Goal: Information Seeking & Learning: Learn about a topic

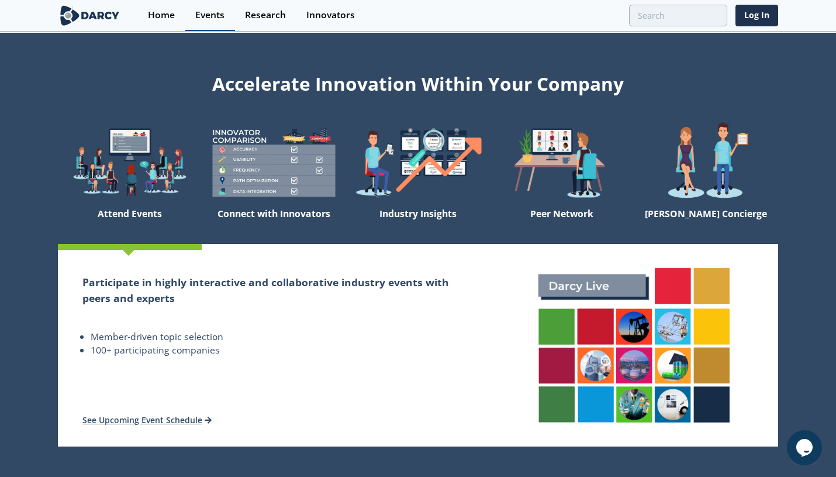
click at [228, 19] on link "Events" at bounding box center [210, 15] width 50 height 31
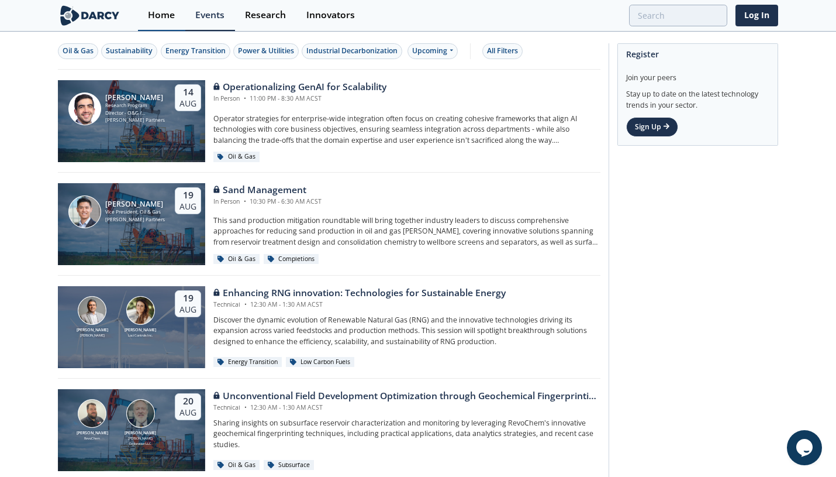
click at [165, 17] on div "Home" at bounding box center [161, 15] width 27 height 9
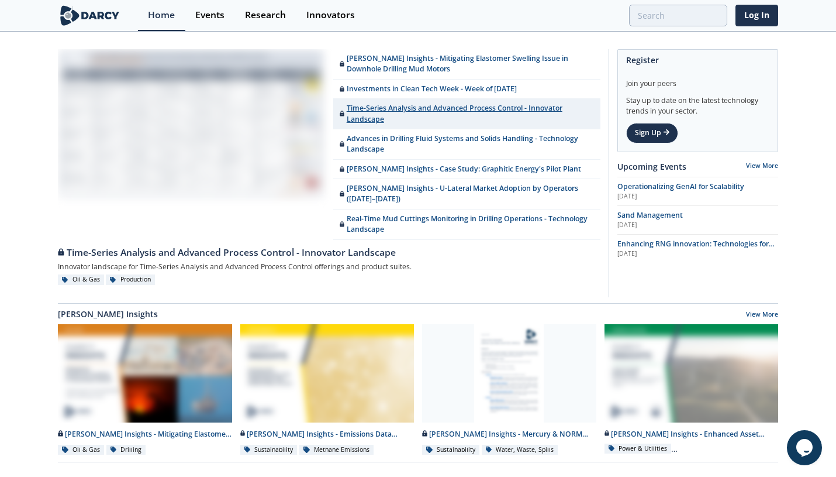
click at [449, 112] on link "Time-Series Analysis and Advanced Process Control - Innovator Landscape" at bounding box center [466, 114] width 267 height 30
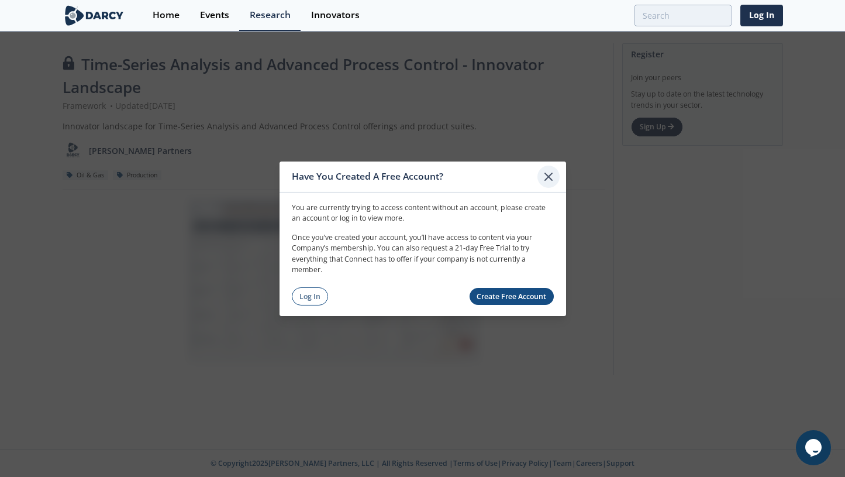
click at [550, 177] on icon at bounding box center [548, 175] width 7 height 7
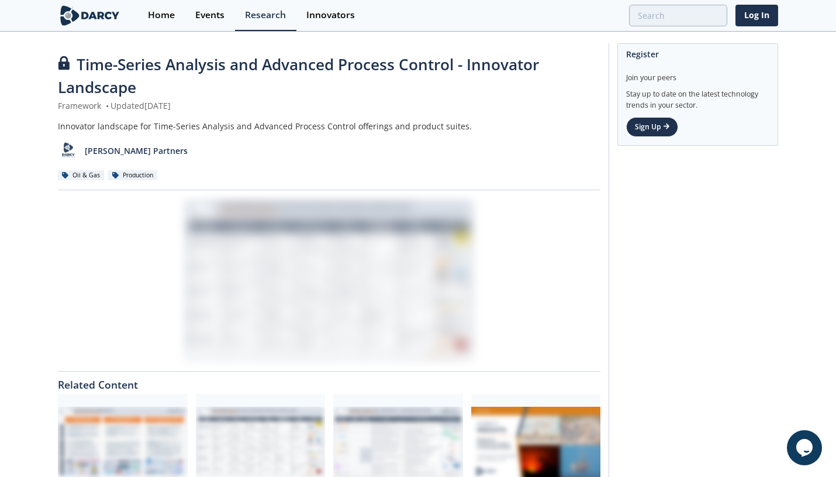
click at [281, 324] on div at bounding box center [329, 280] width 543 height 164
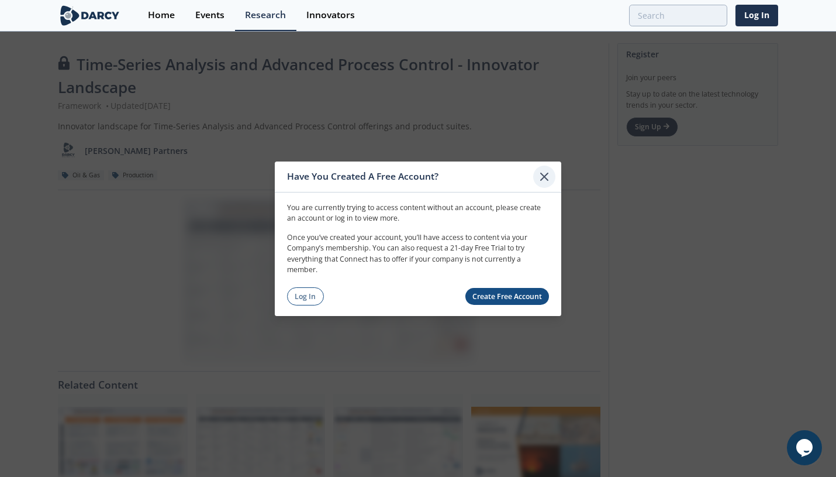
click at [544, 174] on icon at bounding box center [544, 176] width 14 height 14
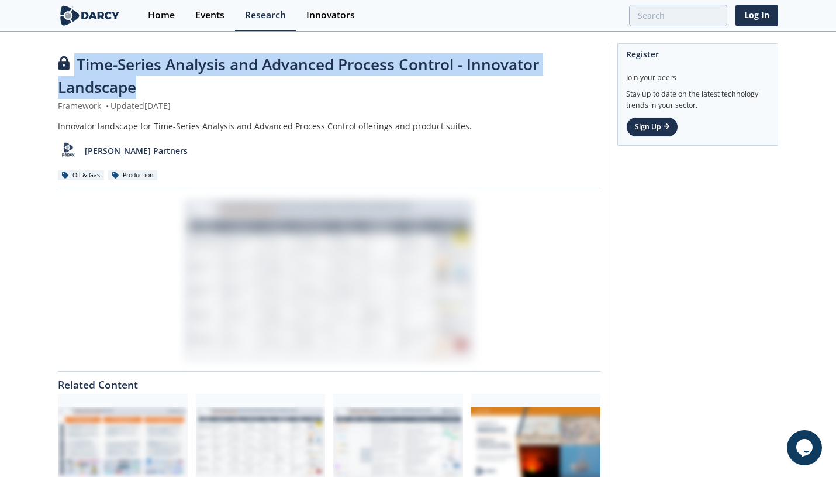
drag, startPoint x: 125, startPoint y: 82, endPoint x: 74, endPoint y: 65, distance: 53.8
click at [74, 65] on div "Time-Series Analysis and Advanced Process Control - Innovator Landscape" at bounding box center [329, 76] width 543 height 46
copy div "Time-Series Analysis and Advanced Process Control - Innovator Landscape"
click at [163, 12] on div "Home" at bounding box center [161, 15] width 27 height 9
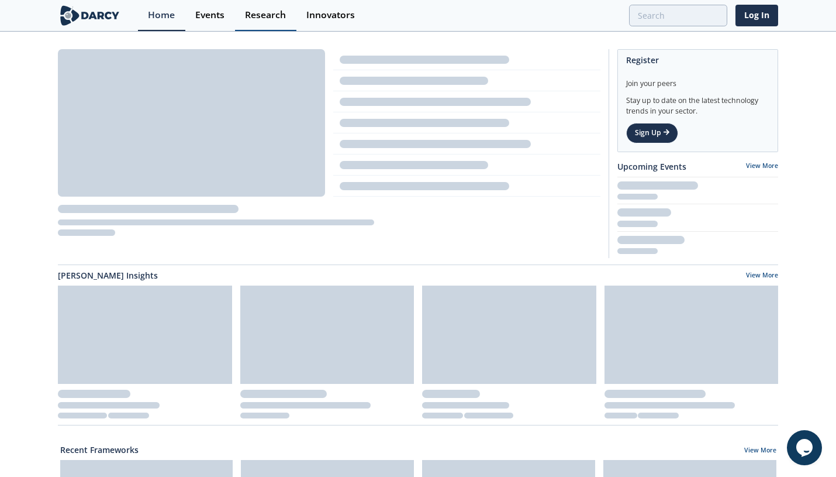
click at [257, 15] on div "Research" at bounding box center [265, 15] width 41 height 9
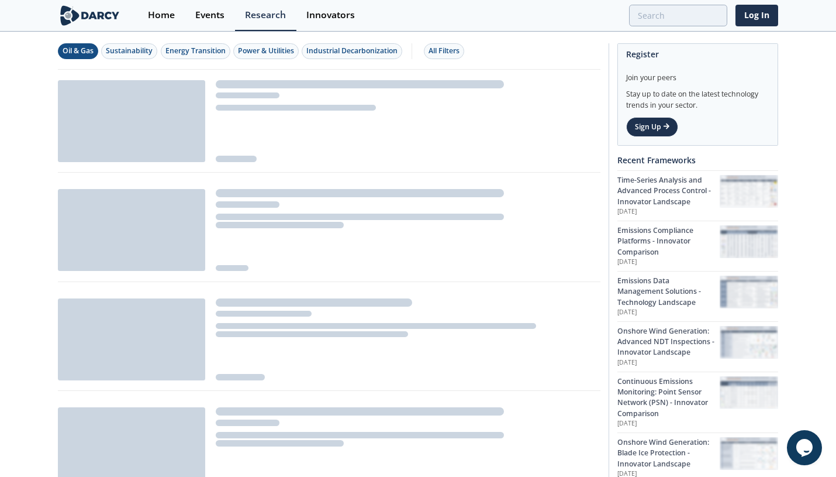
click at [89, 56] on div "Oil & Gas" at bounding box center [78, 51] width 31 height 11
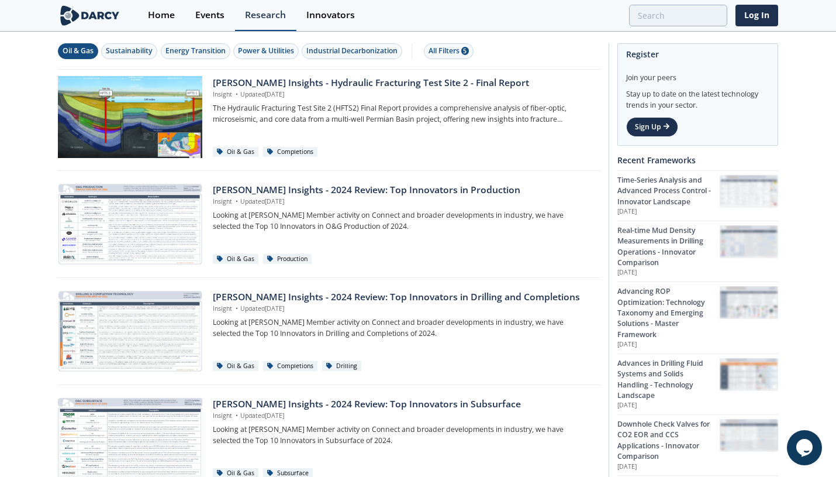
click at [273, 19] on div "Research" at bounding box center [265, 15] width 41 height 9
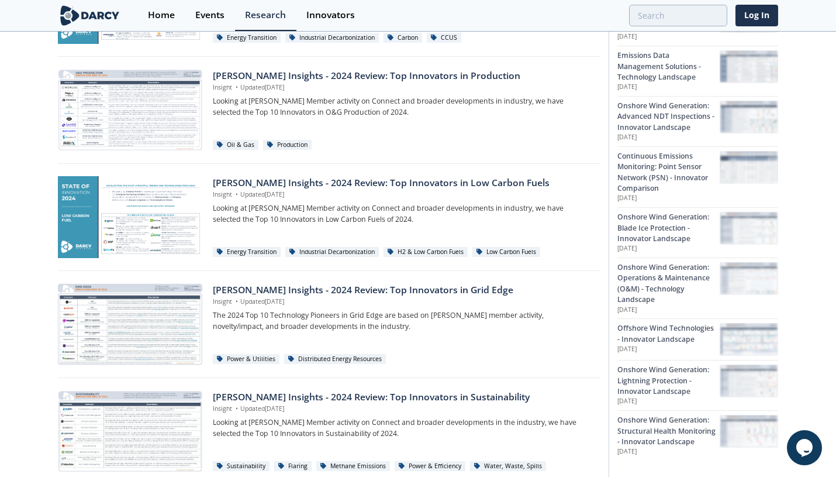
scroll to position [393, 0]
